Goal: Find specific page/section: Find specific page/section

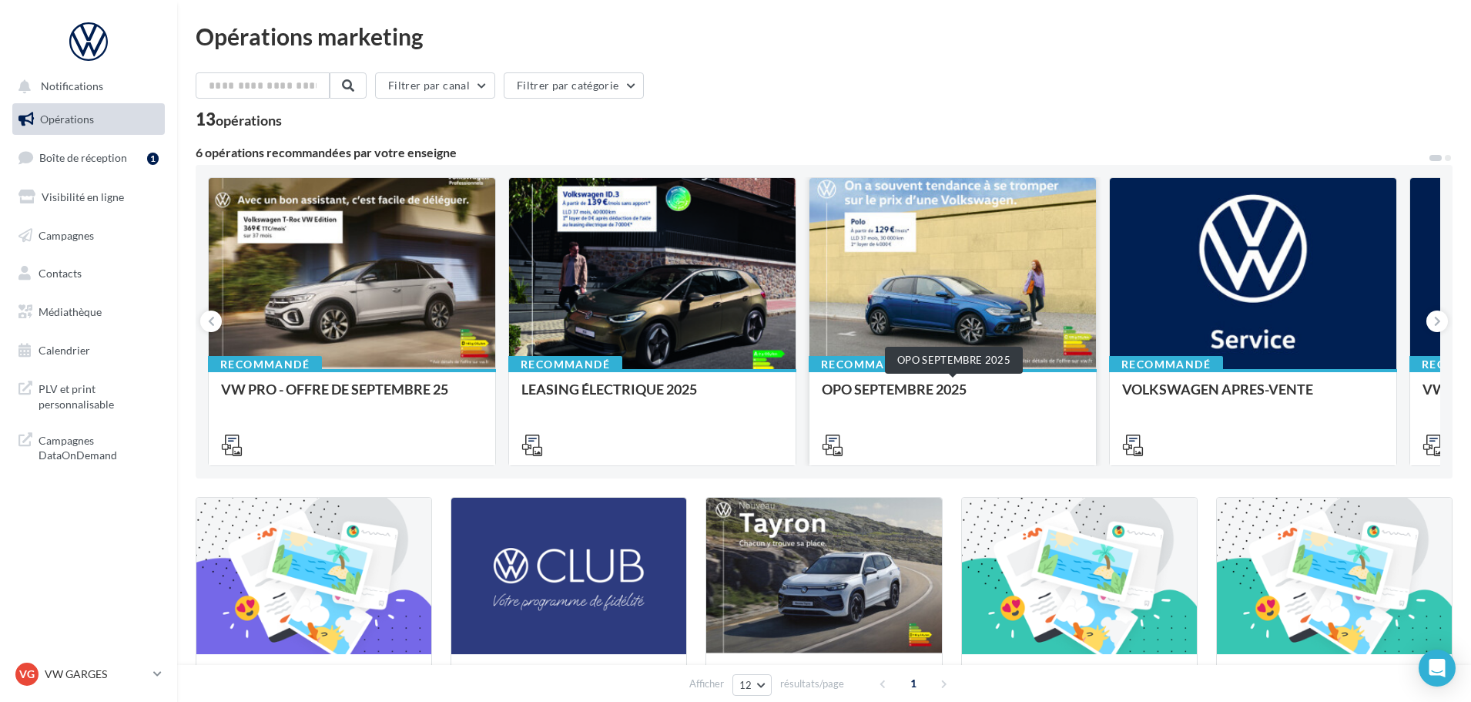
click at [949, 387] on div "OPO SEPTEMBRE 2025" at bounding box center [953, 396] width 262 height 31
